Goal: Contribute content: Contribute content

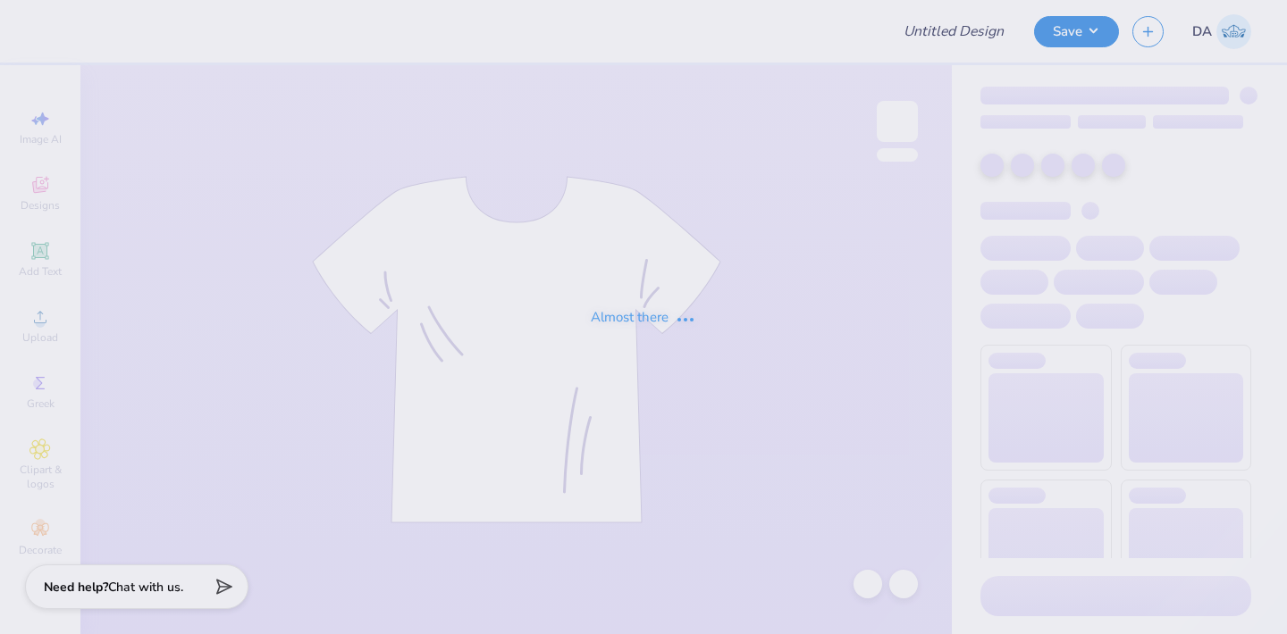
type input "1"
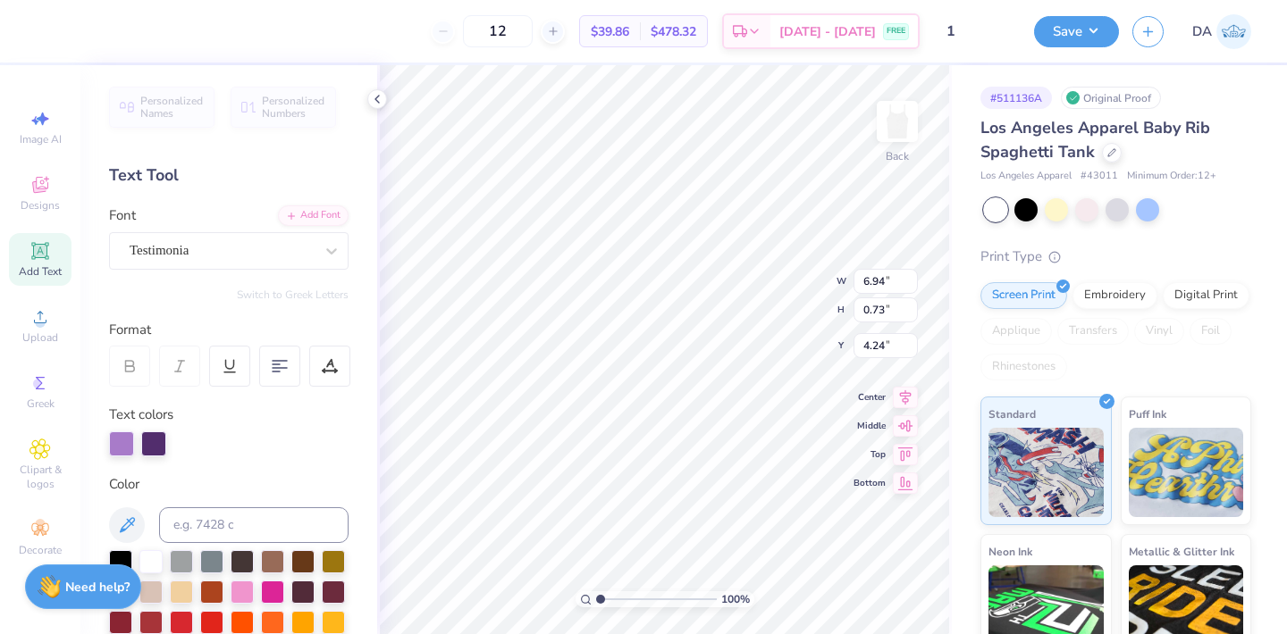
scroll to position [0, 6]
type textarea "We Live for each other"
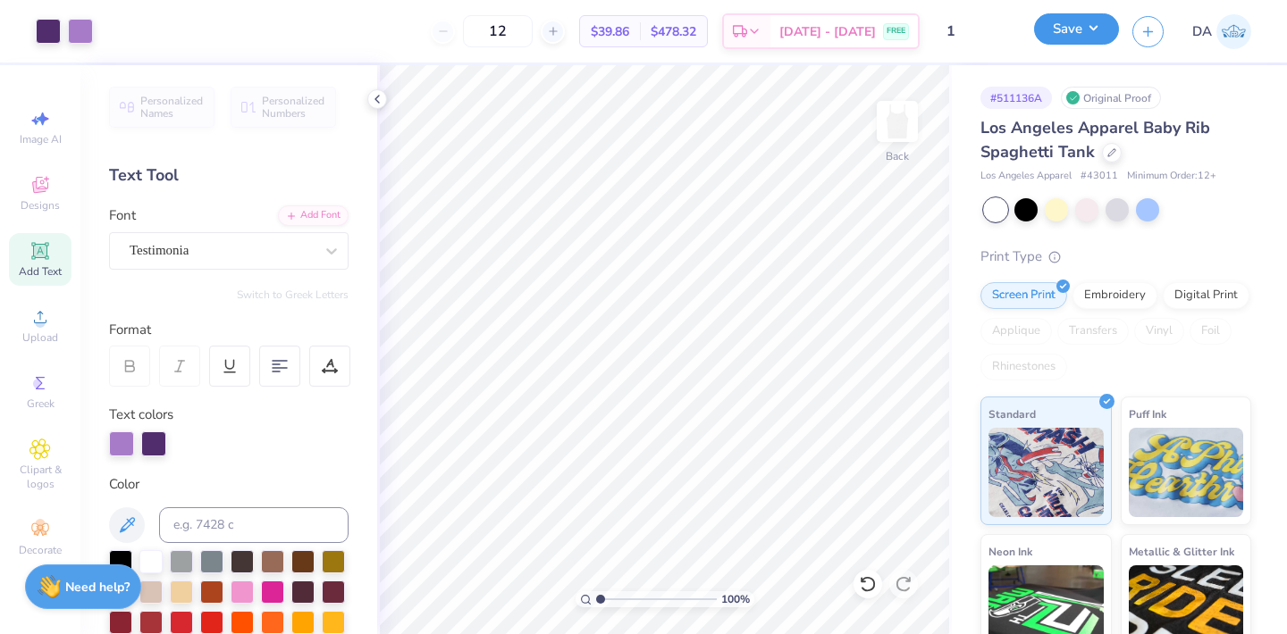
click at [1048, 39] on button "Save" at bounding box center [1076, 28] width 85 height 31
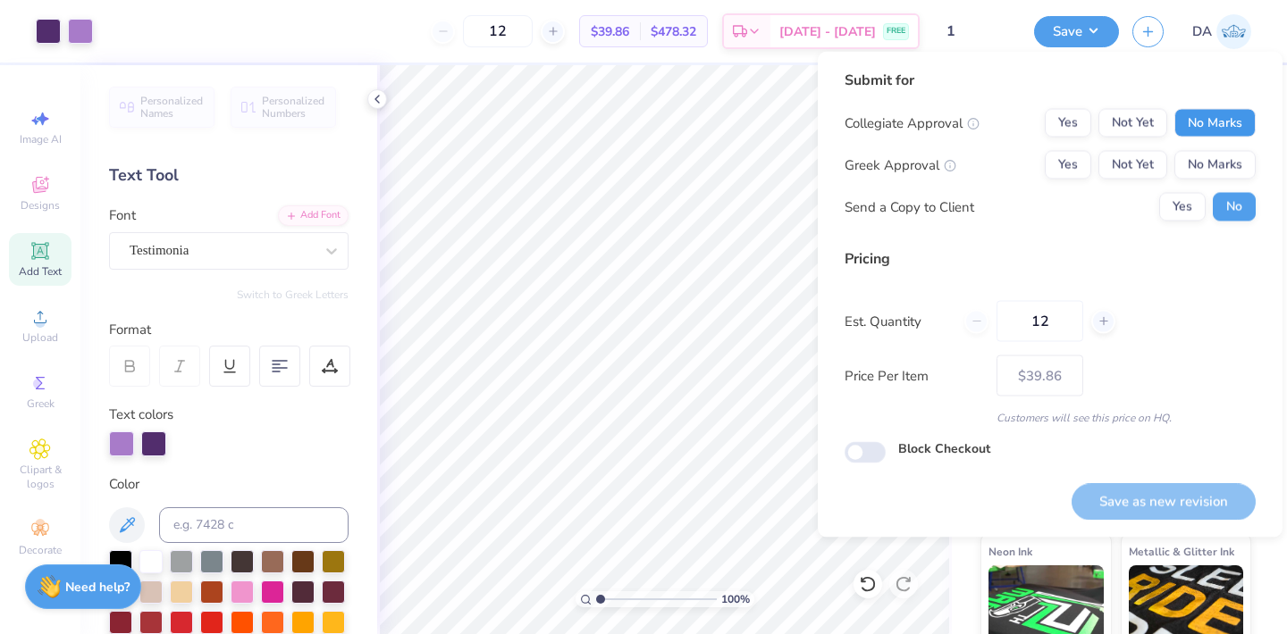
click at [1213, 109] on button "No Marks" at bounding box center [1214, 123] width 81 height 29
click at [1082, 167] on button "Yes" at bounding box center [1068, 165] width 46 height 29
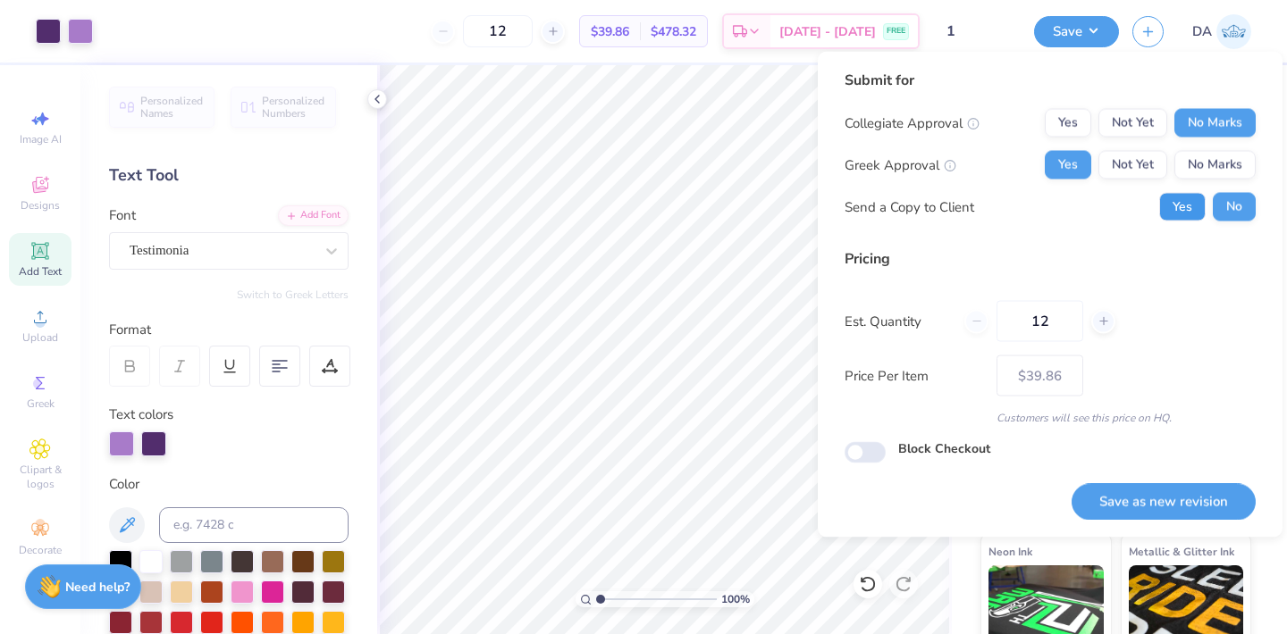
click at [1188, 210] on button "Yes" at bounding box center [1182, 207] width 46 height 29
click at [1164, 500] on button "Save as new revision" at bounding box center [1163, 501] width 184 height 37
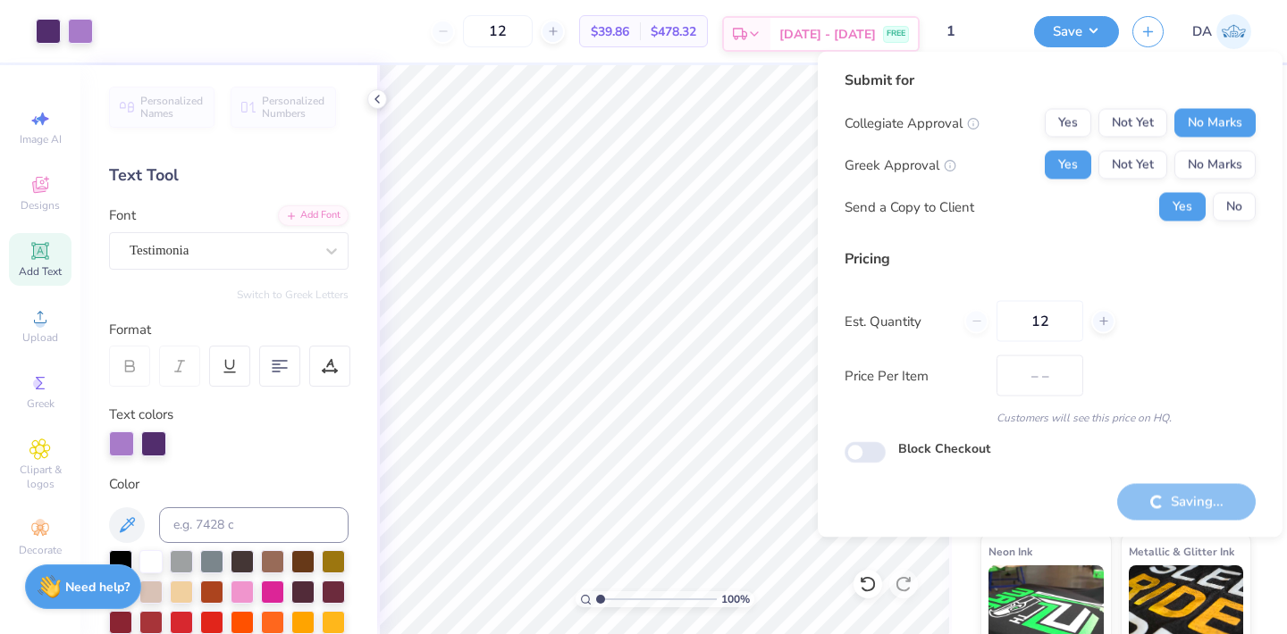
type input "$39.86"
